Goal: Transaction & Acquisition: Purchase product/service

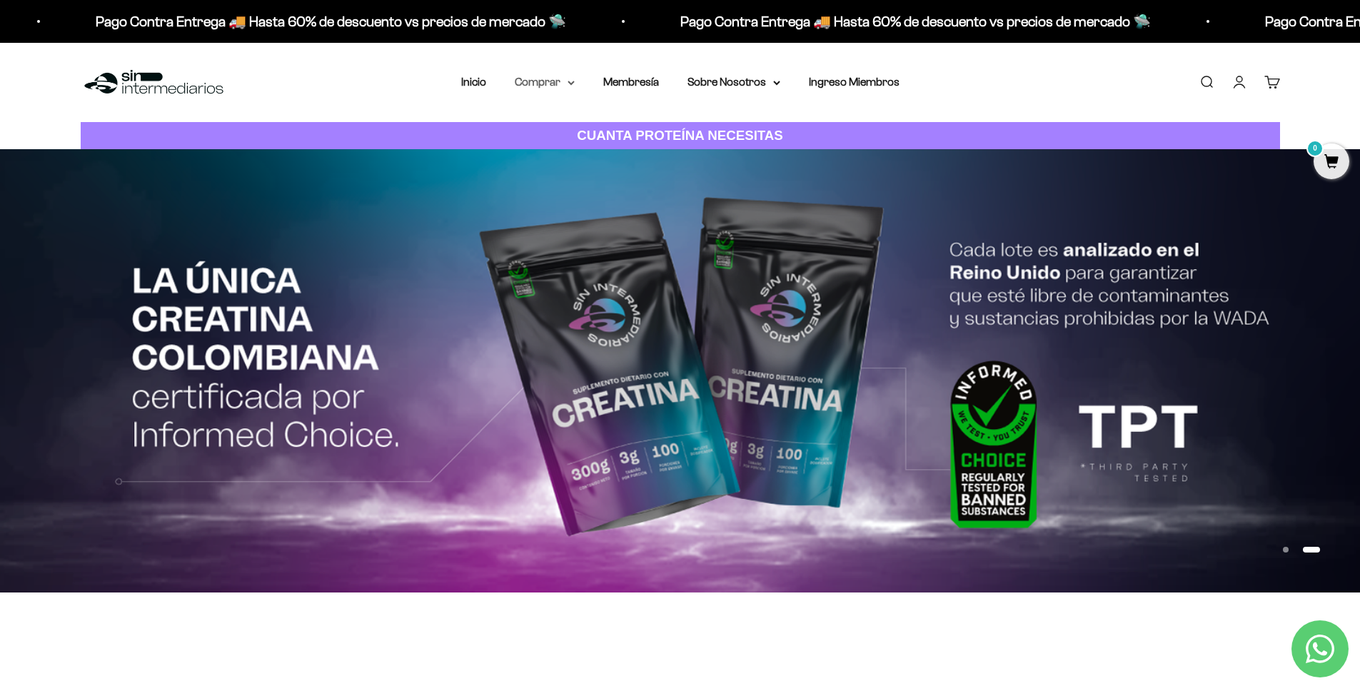
click at [543, 84] on summary "Comprar" at bounding box center [545, 82] width 60 height 19
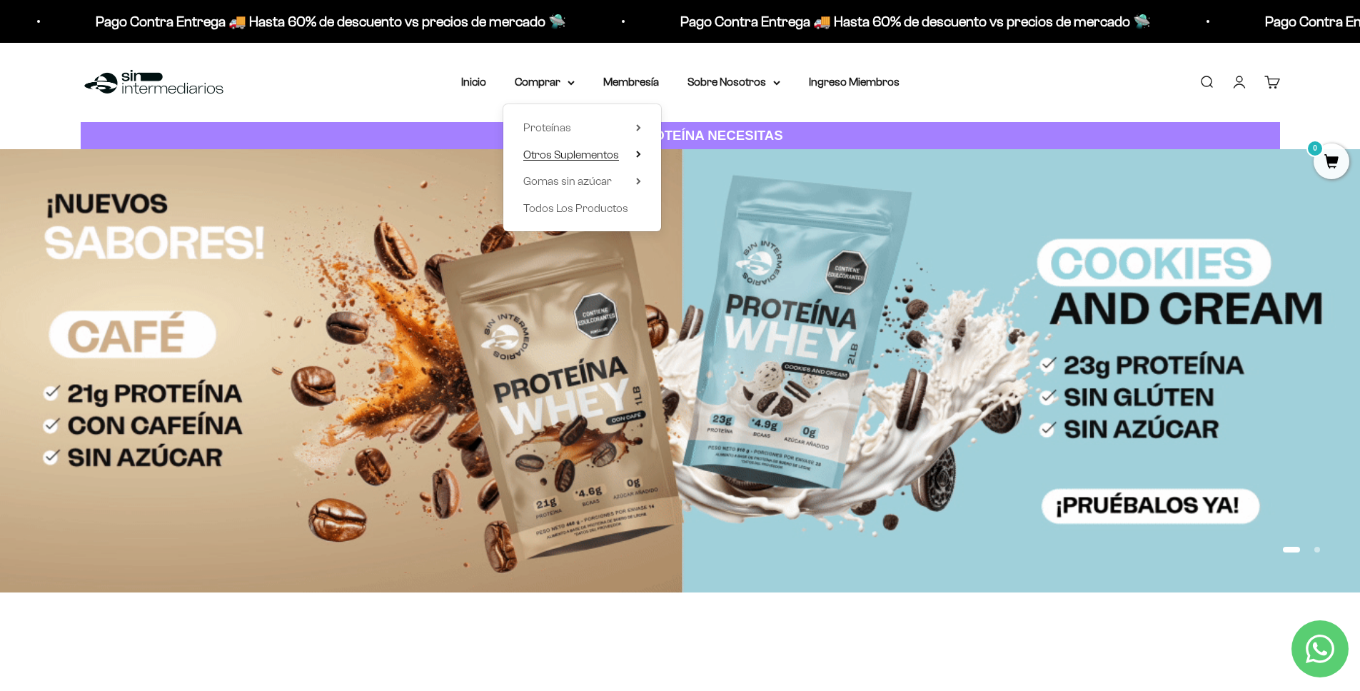
click at [595, 153] on span "Otros Suplementos" at bounding box center [571, 154] width 96 height 12
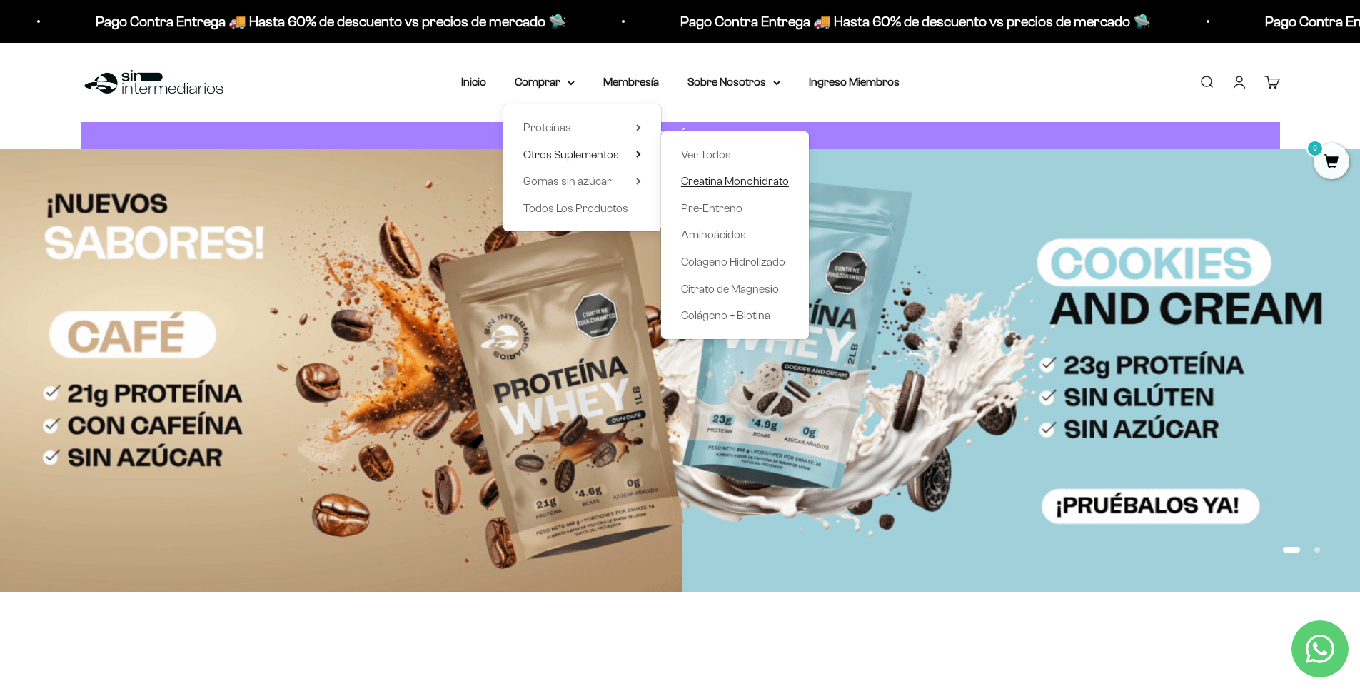
click at [729, 180] on span "Creatina Monohidrato" at bounding box center [735, 181] width 108 height 12
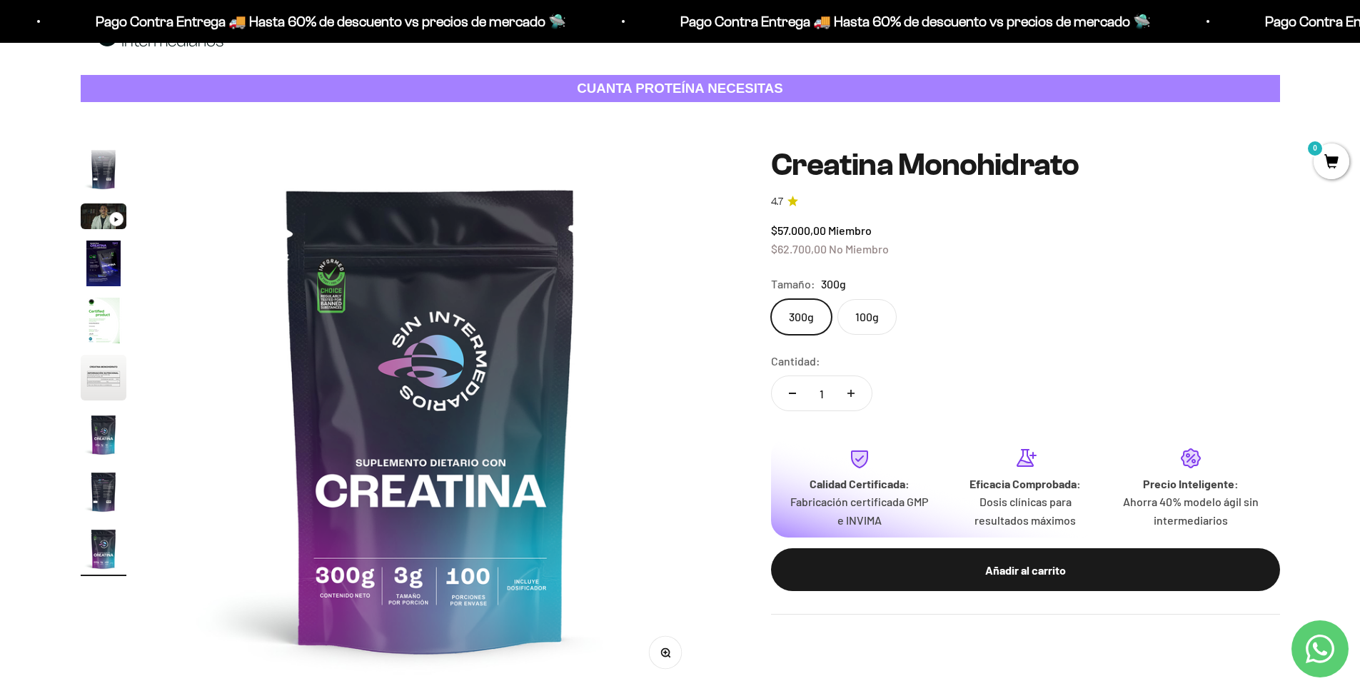
scroll to position [51, 0]
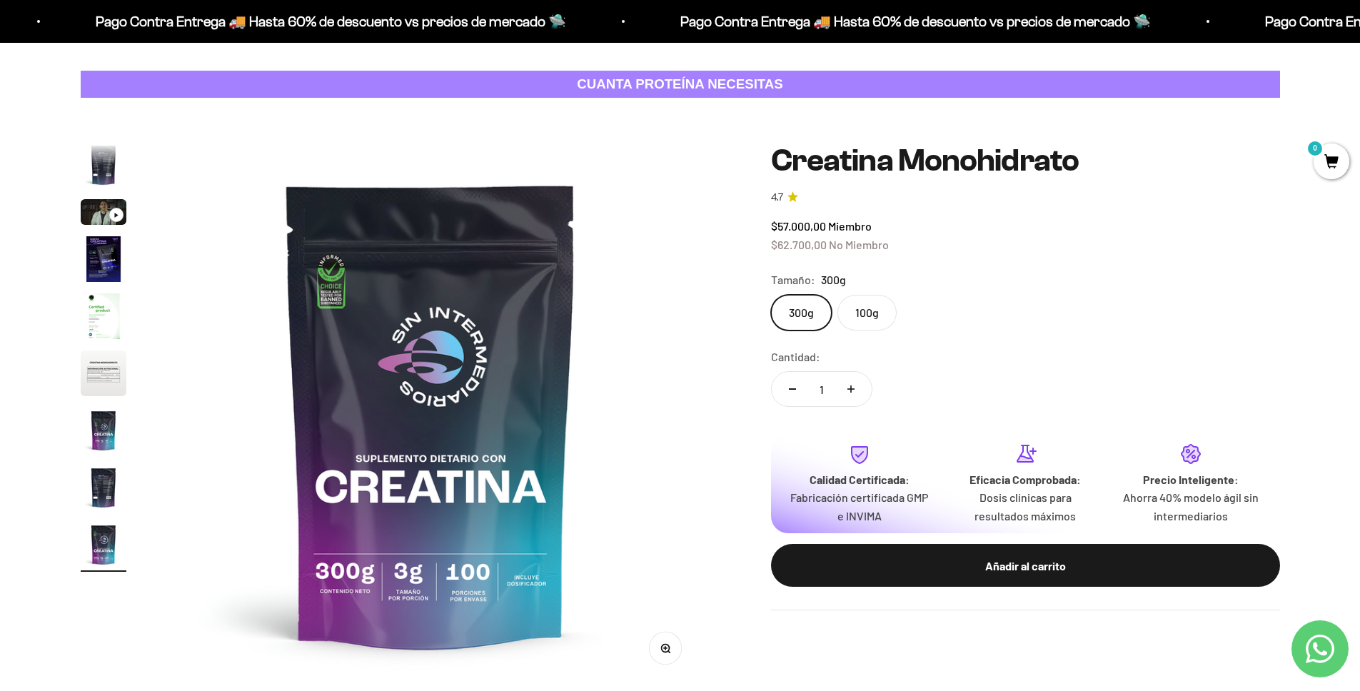
click at [100, 166] on img "Ir al artículo 2" at bounding box center [104, 165] width 46 height 46
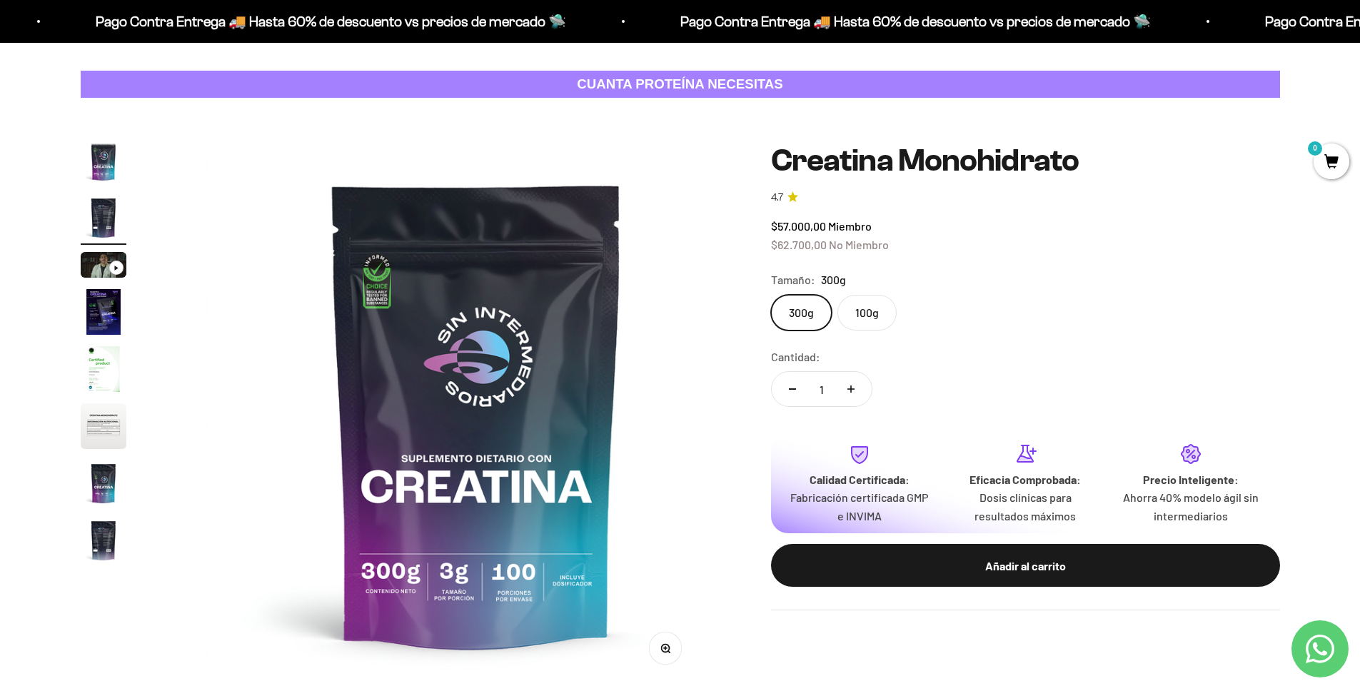
scroll to position [0, 0]
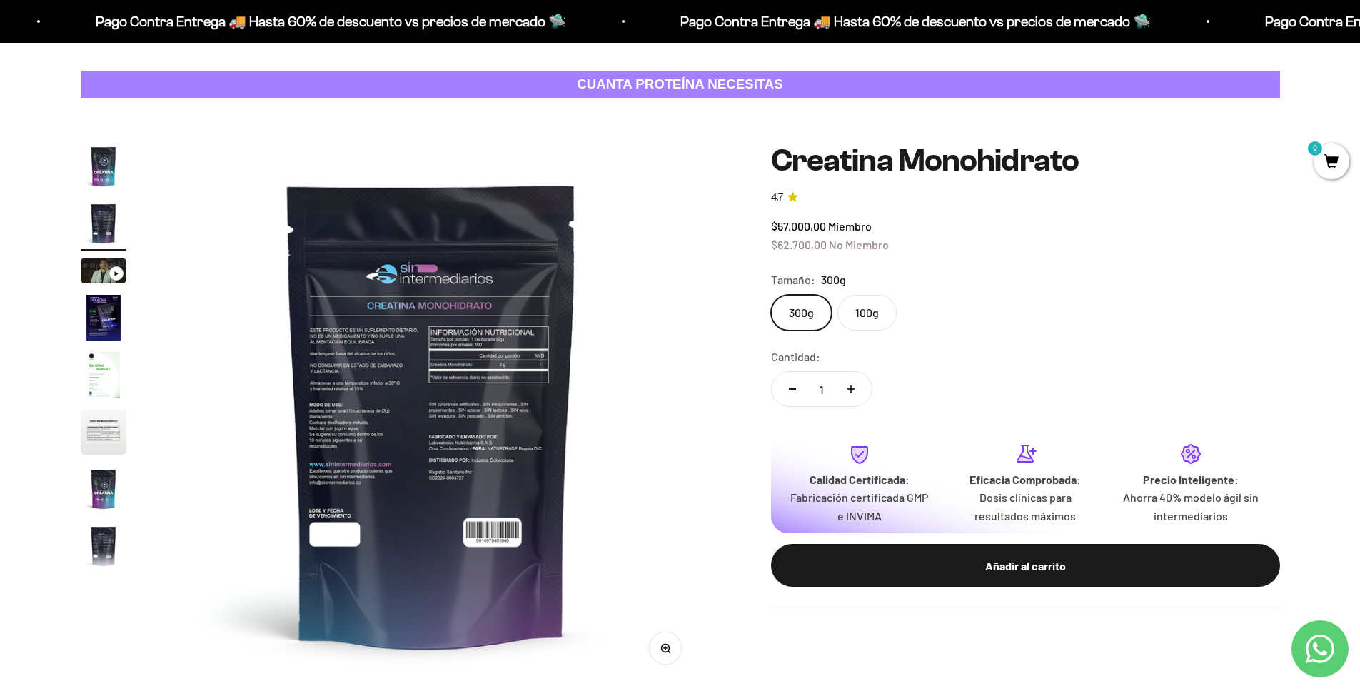
click at [507, 367] on img at bounding box center [432, 414] width 542 height 542
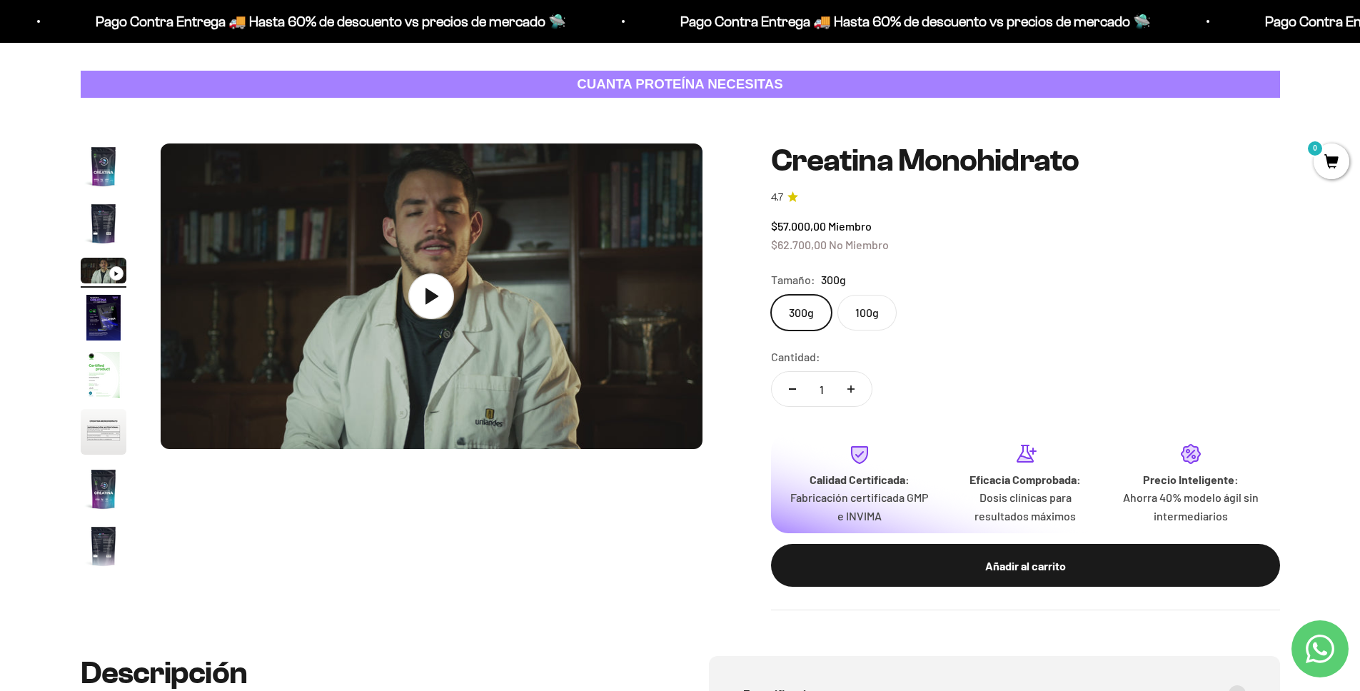
click at [109, 173] on img "Ir al artículo 1" at bounding box center [104, 166] width 46 height 46
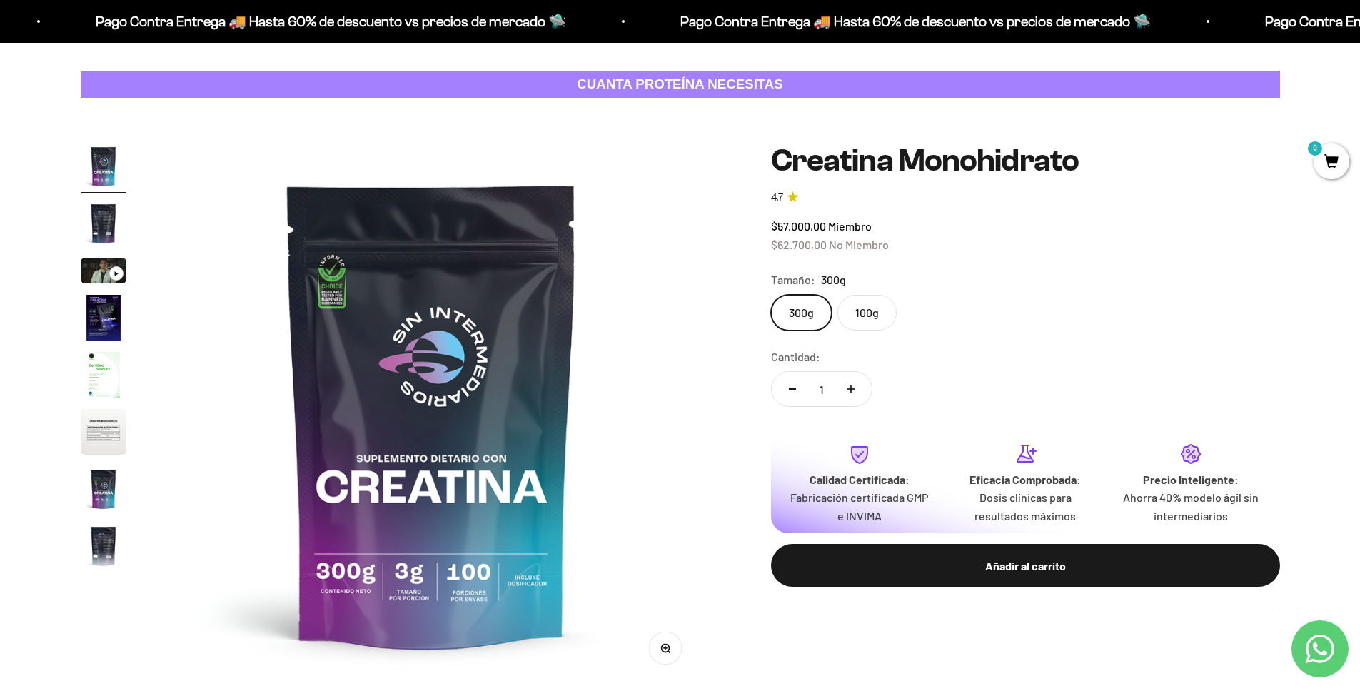
click at [107, 210] on img "Ir al artículo 2" at bounding box center [104, 224] width 46 height 46
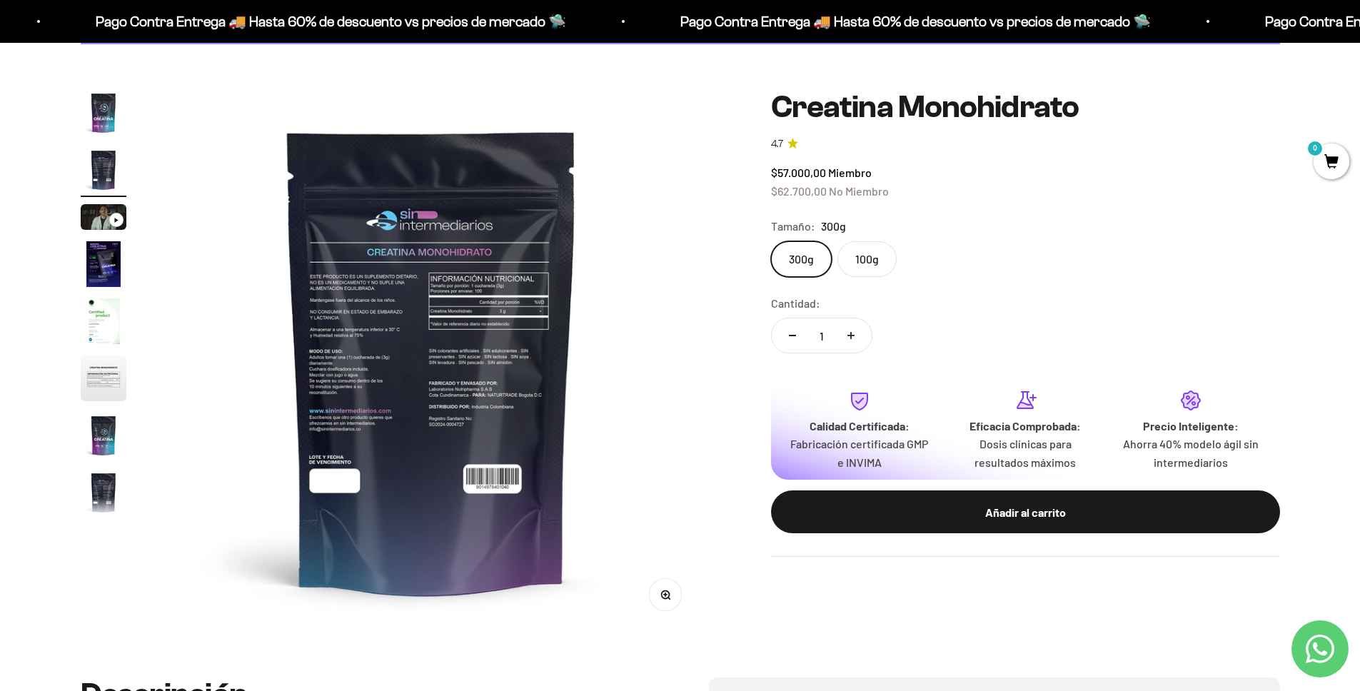
scroll to position [87, 0]
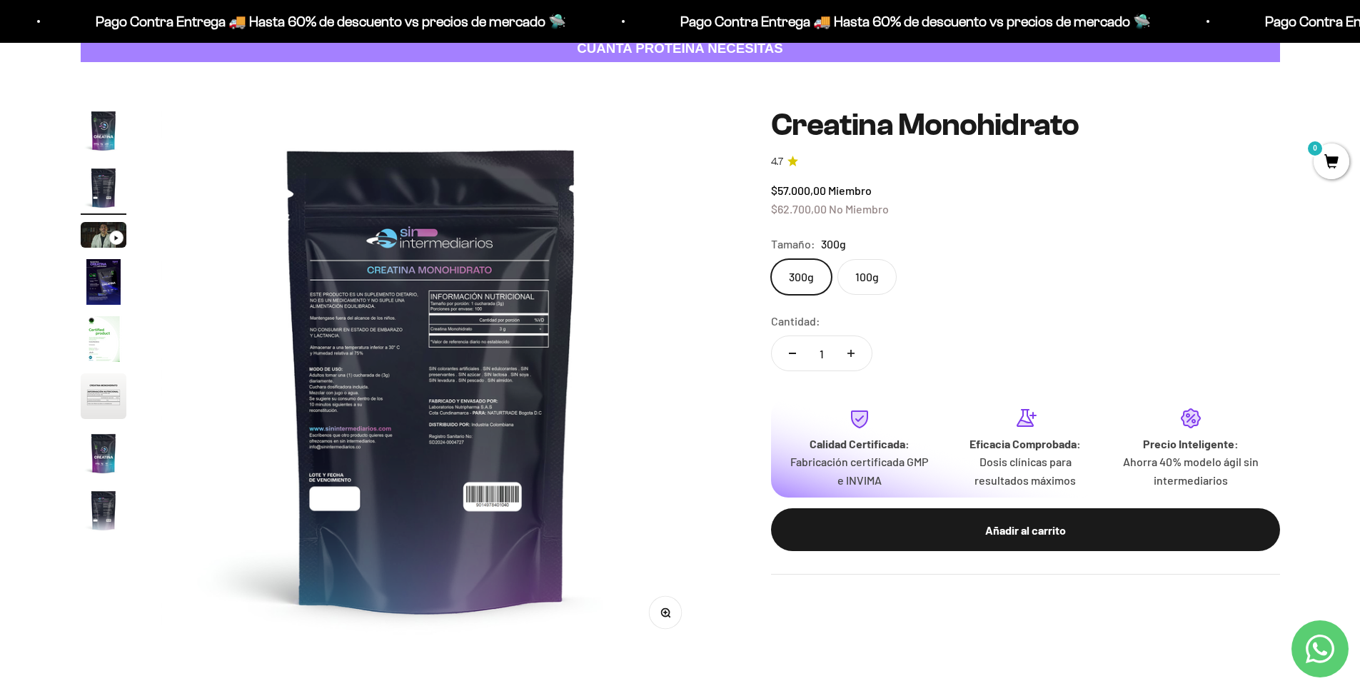
click at [668, 608] on icon "button" at bounding box center [665, 613] width 10 height 10
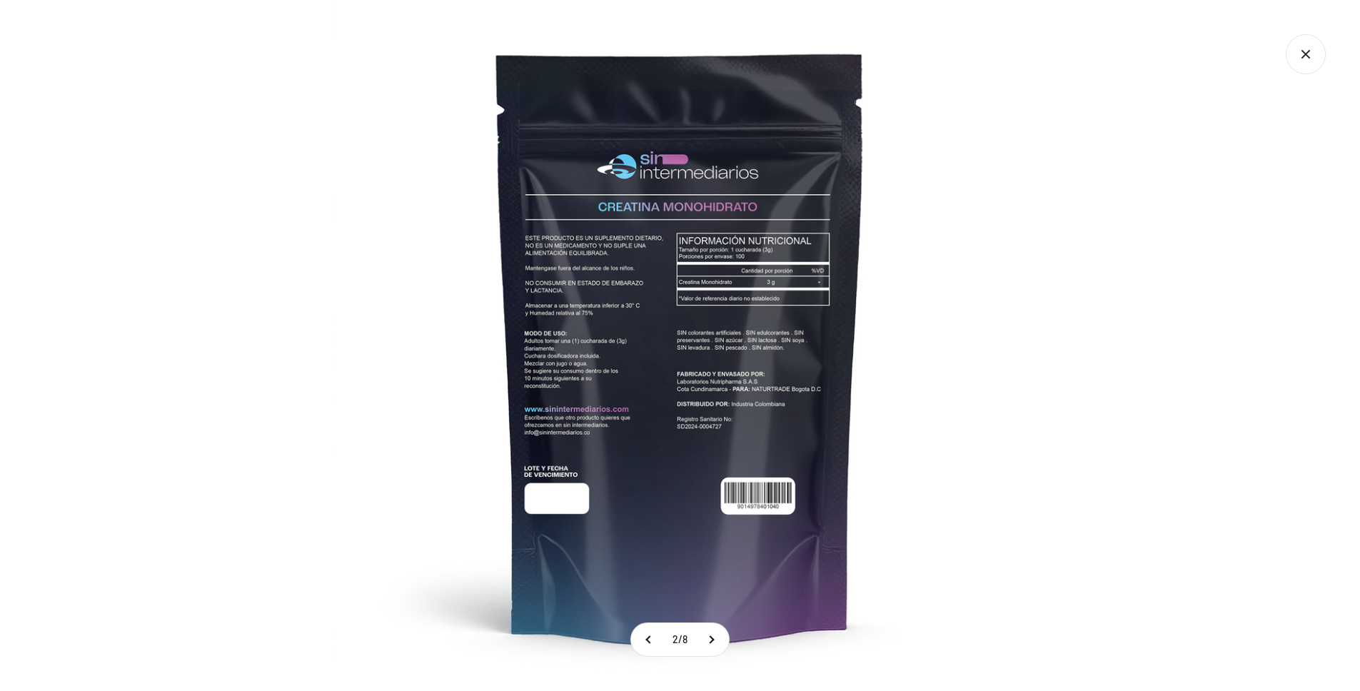
click at [687, 295] on img at bounding box center [680, 345] width 691 height 691
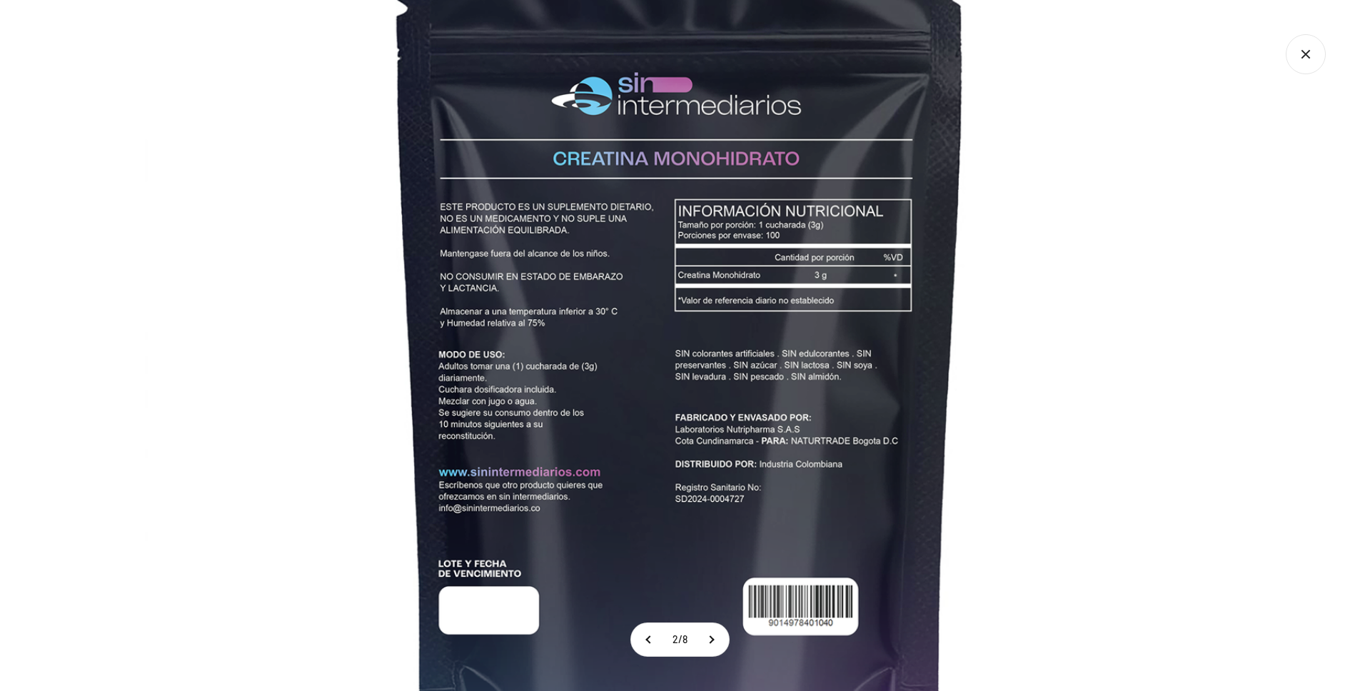
click at [213, 351] on img at bounding box center [680, 373] width 1071 height 1071
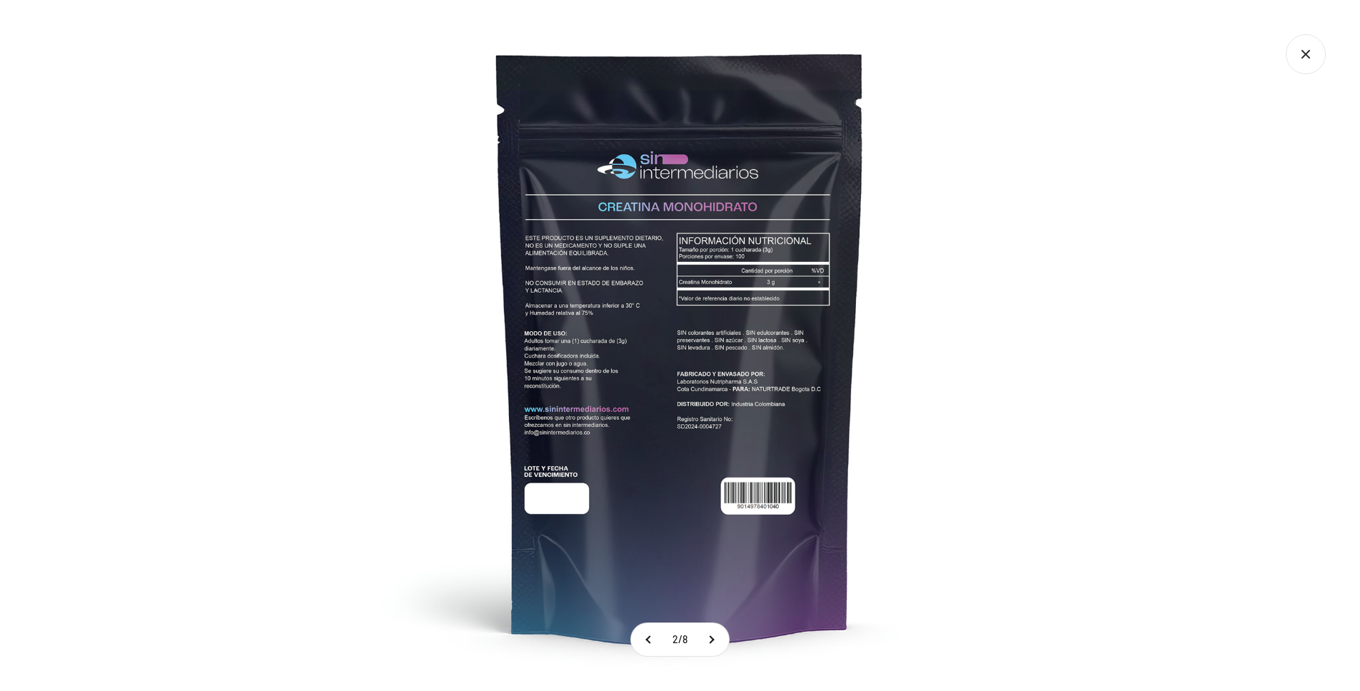
click at [1296, 55] on icon "Cerrar galería" at bounding box center [1306, 54] width 40 height 40
